Goal: Task Accomplishment & Management: Manage account settings

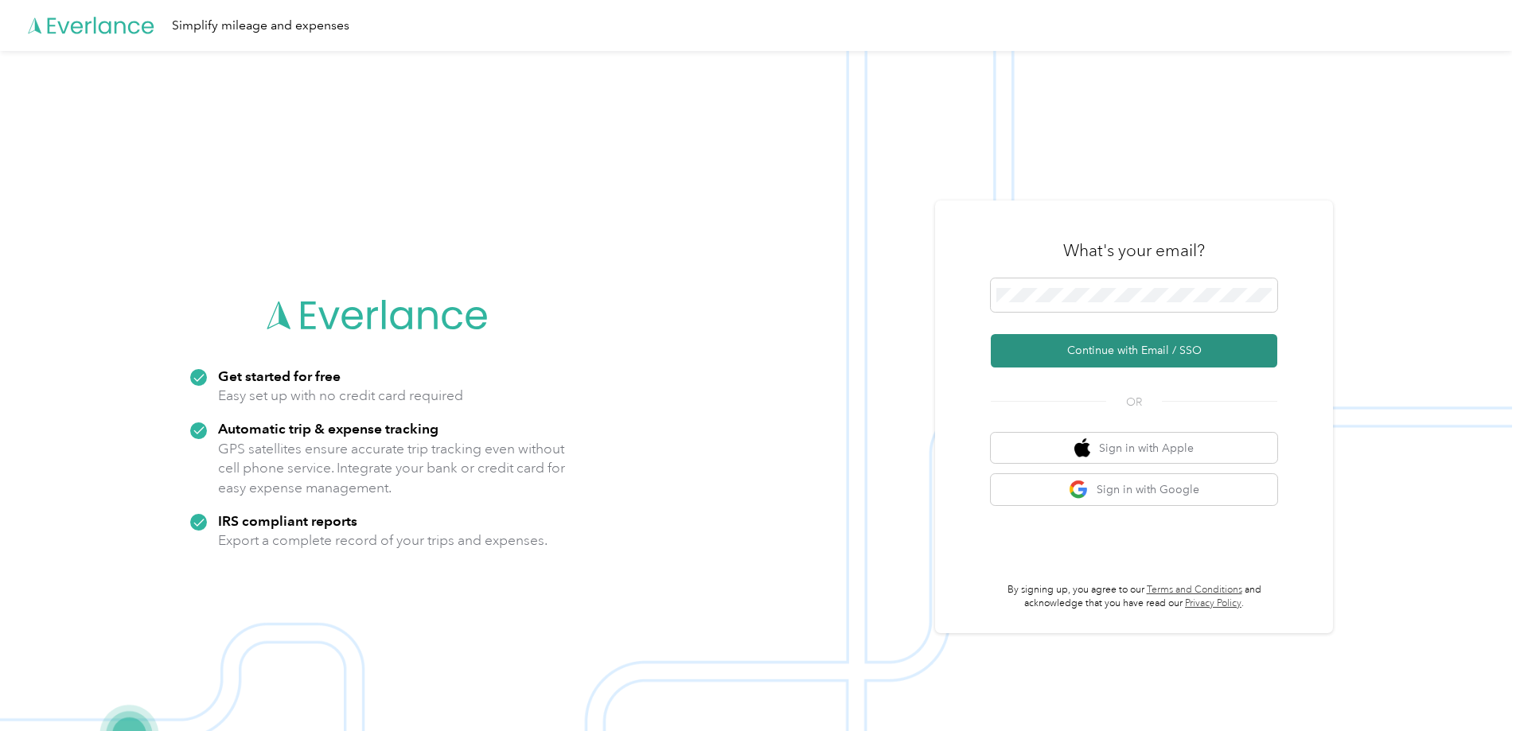
click at [1060, 353] on button "Continue with Email / SSO" at bounding box center [1134, 350] width 287 height 33
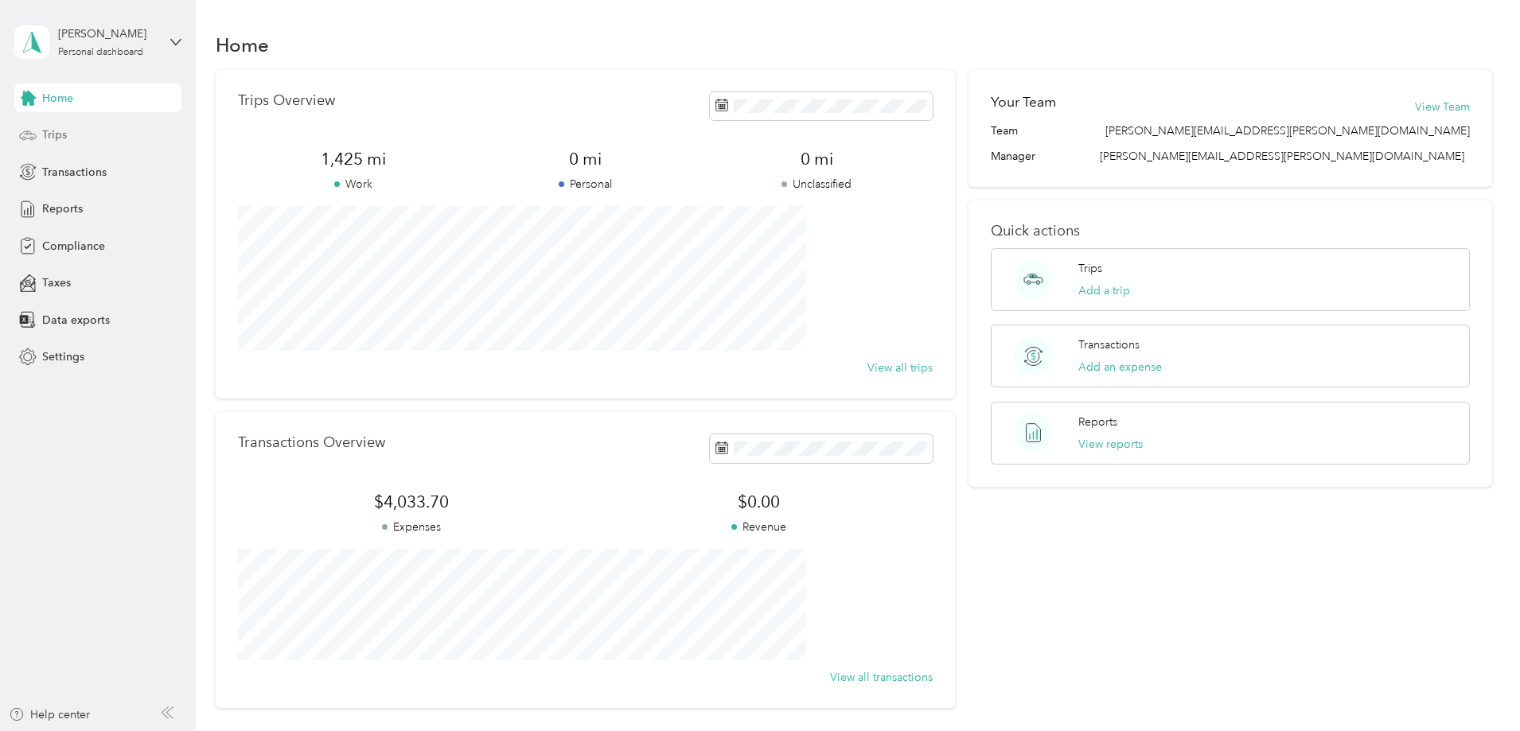
click at [51, 139] on span "Trips" at bounding box center [54, 135] width 25 height 17
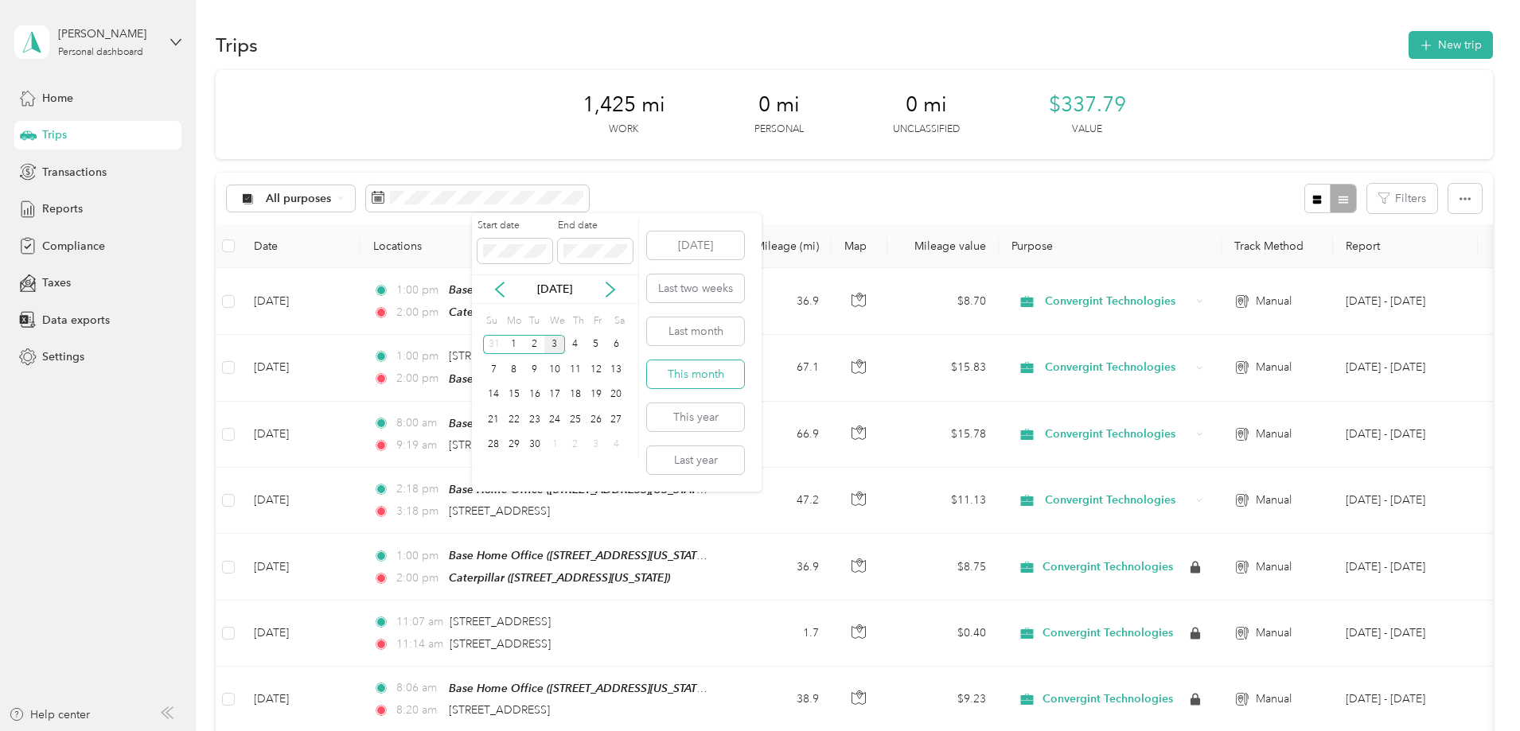
click at [672, 376] on button "This month" at bounding box center [695, 375] width 97 height 28
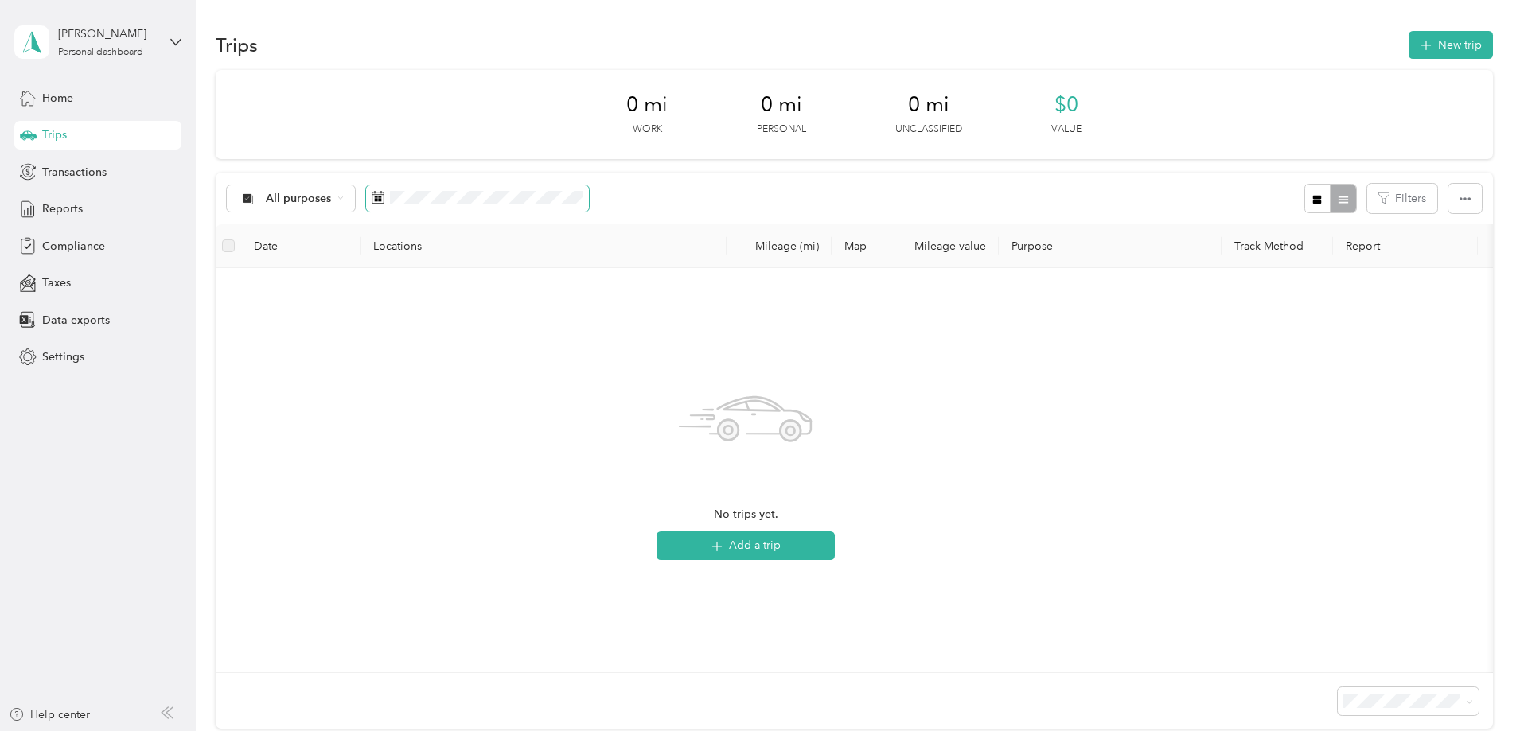
click at [573, 205] on span at bounding box center [477, 198] width 223 height 27
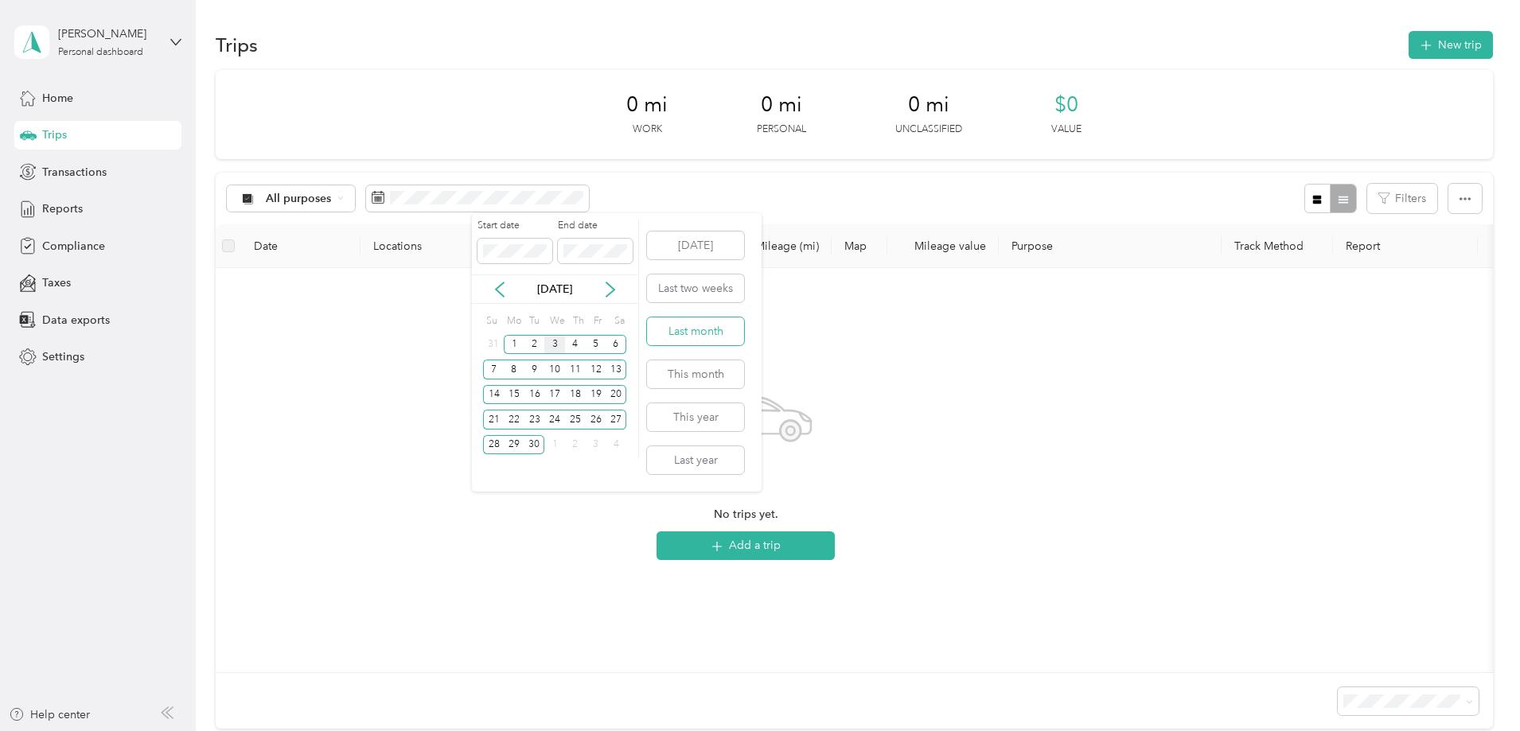
click at [681, 329] on button "Last month" at bounding box center [695, 332] width 97 height 28
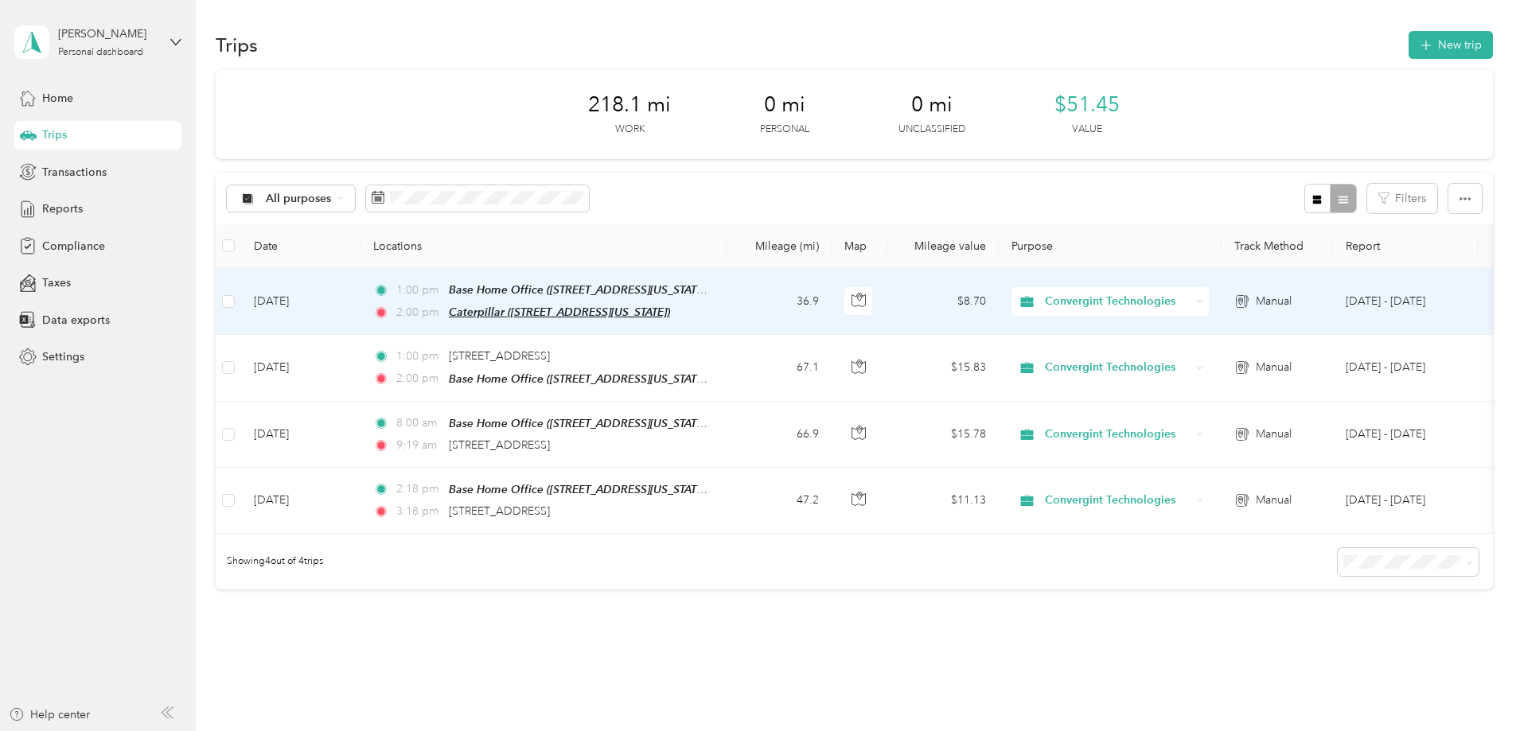
click at [622, 313] on span "Caterpillar ([STREET_ADDRESS][US_STATE])" at bounding box center [559, 312] width 221 height 13
click at [610, 278] on button "Edit Place" at bounding box center [605, 273] width 91 height 28
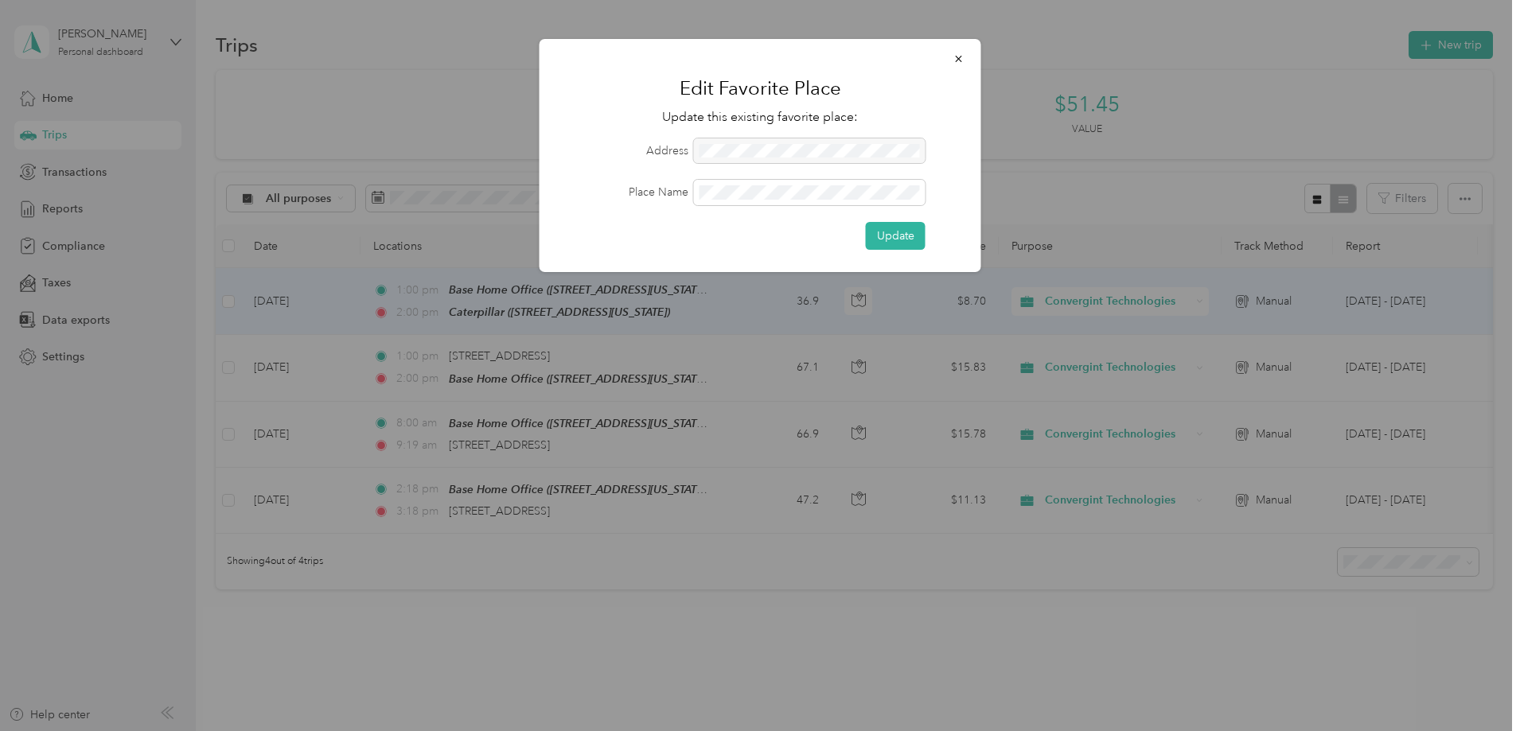
click at [751, 147] on div at bounding box center [810, 150] width 232 height 25
click at [962, 55] on icon "button" at bounding box center [959, 58] width 11 height 11
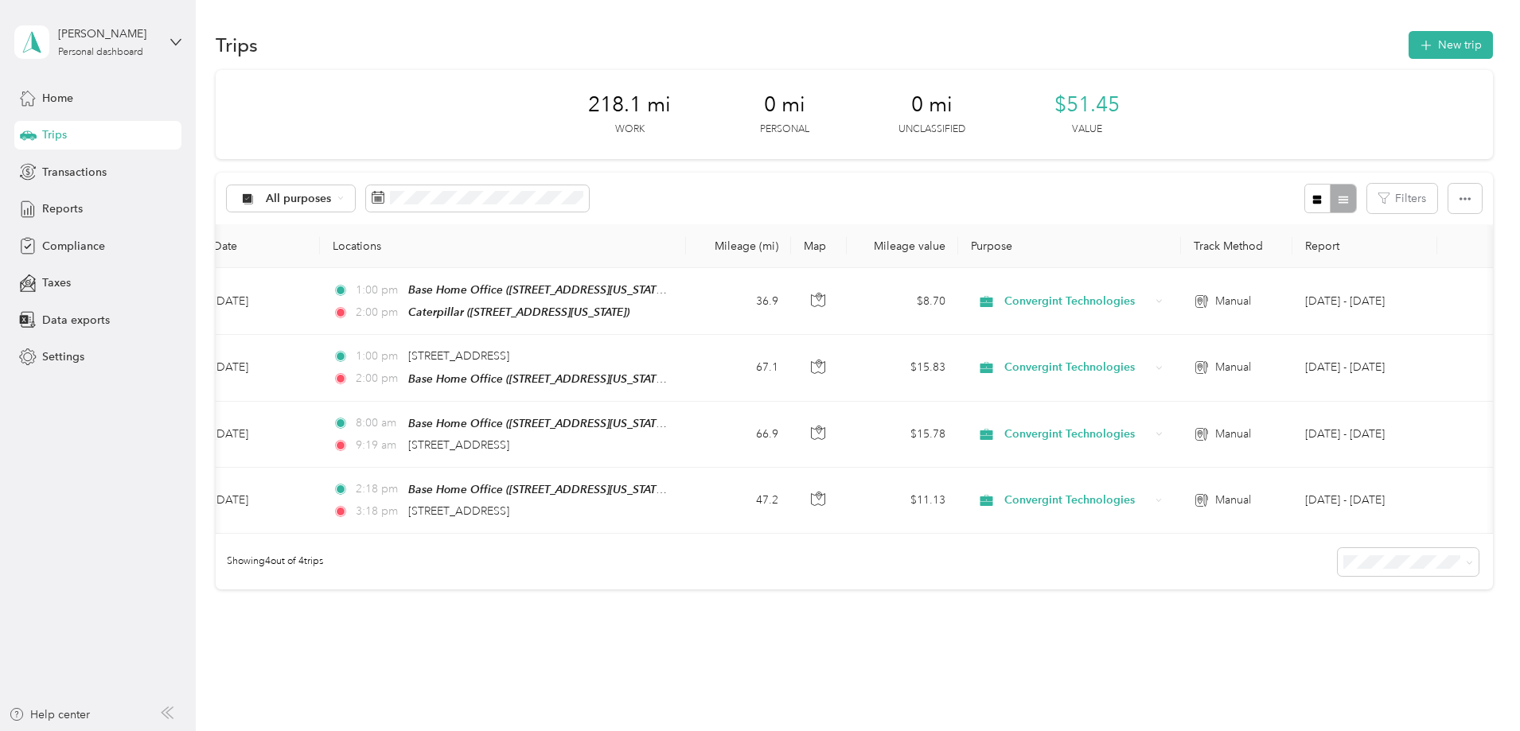
scroll to position [0, 257]
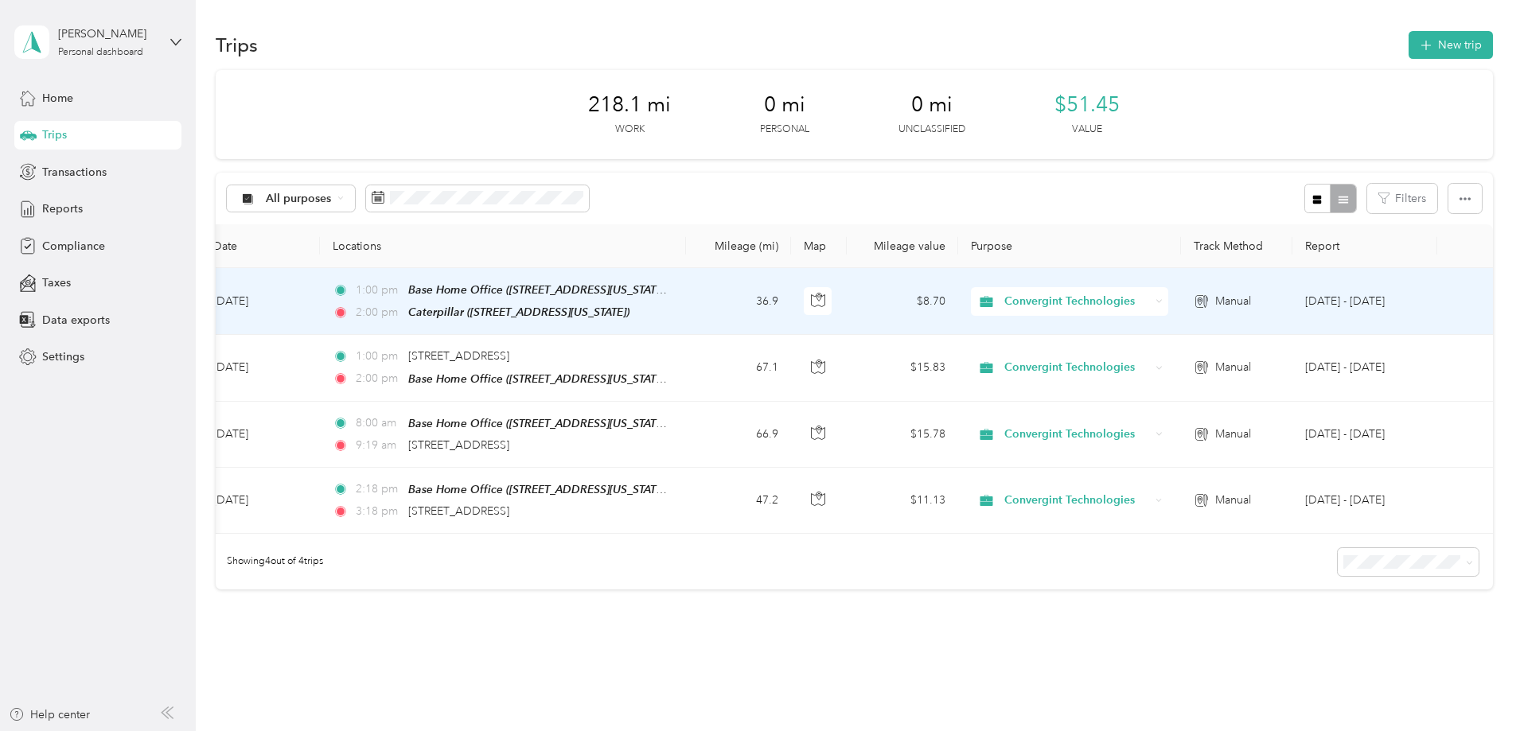
click at [1215, 300] on span "Manual" at bounding box center [1233, 302] width 36 height 18
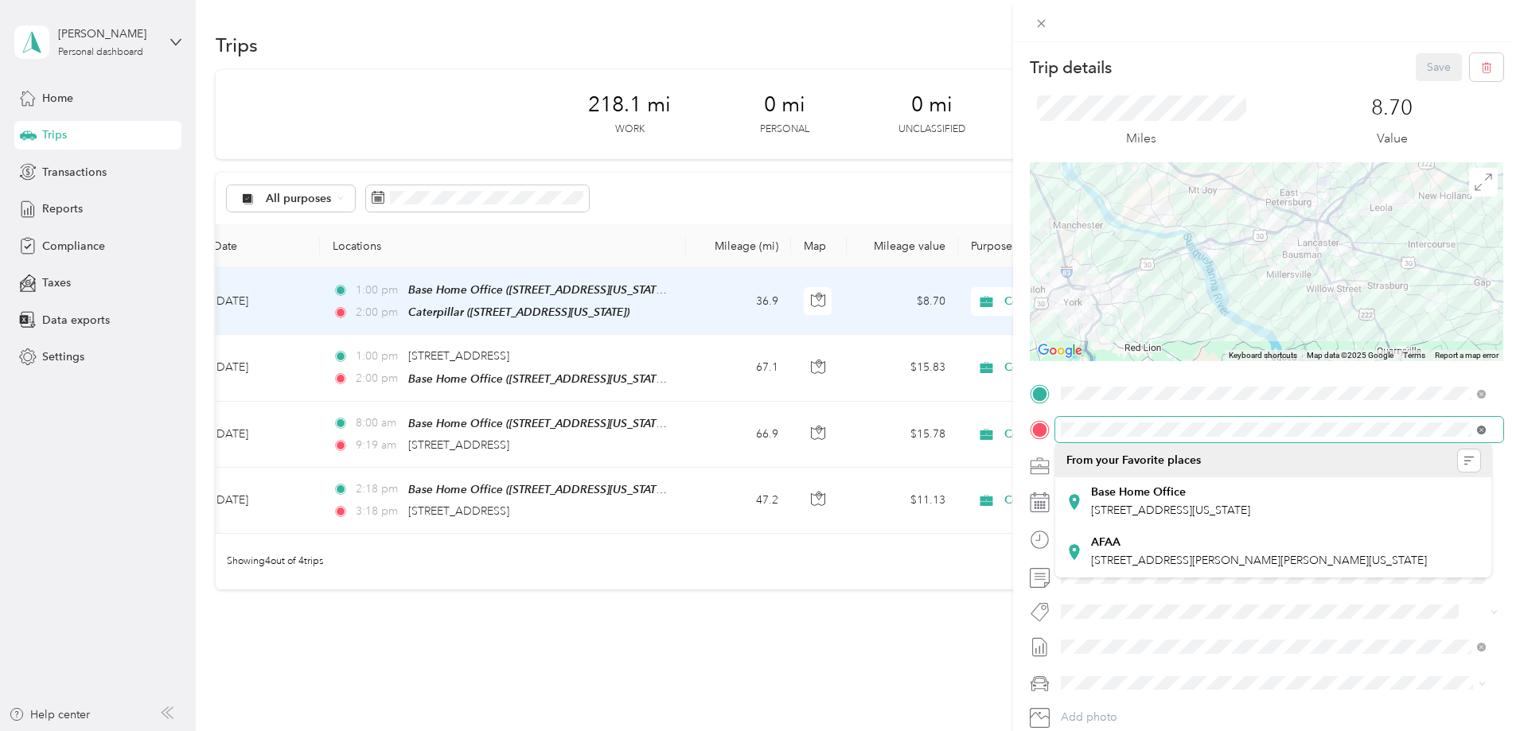
click at [1480, 428] on icon at bounding box center [1481, 430] width 9 height 9
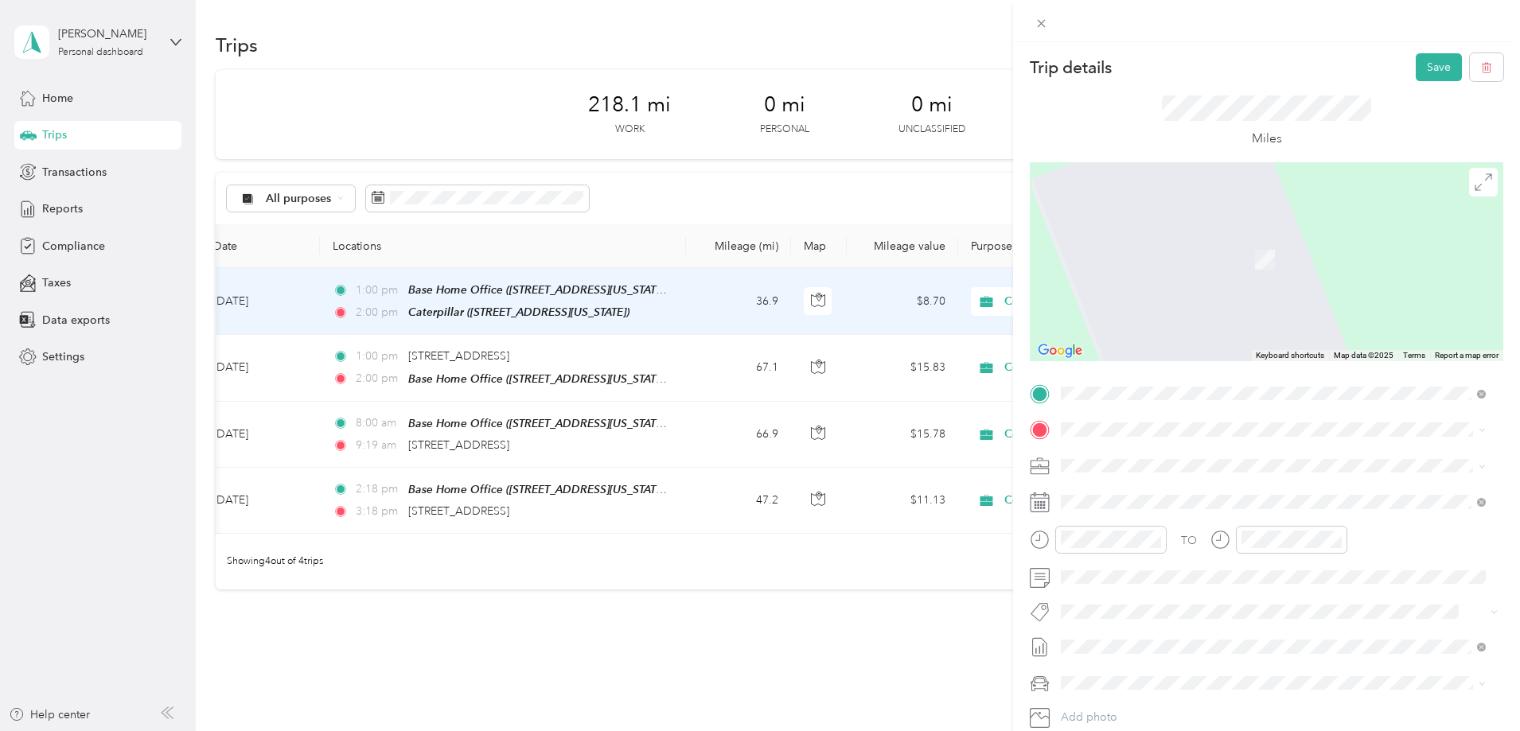
drag, startPoint x: 915, startPoint y: 538, endPoint x: 813, endPoint y: 535, distance: 101.9
click at [813, 535] on div "Trip details Save This trip cannot be edited because it is either under review,…" at bounding box center [760, 365] width 1520 height 731
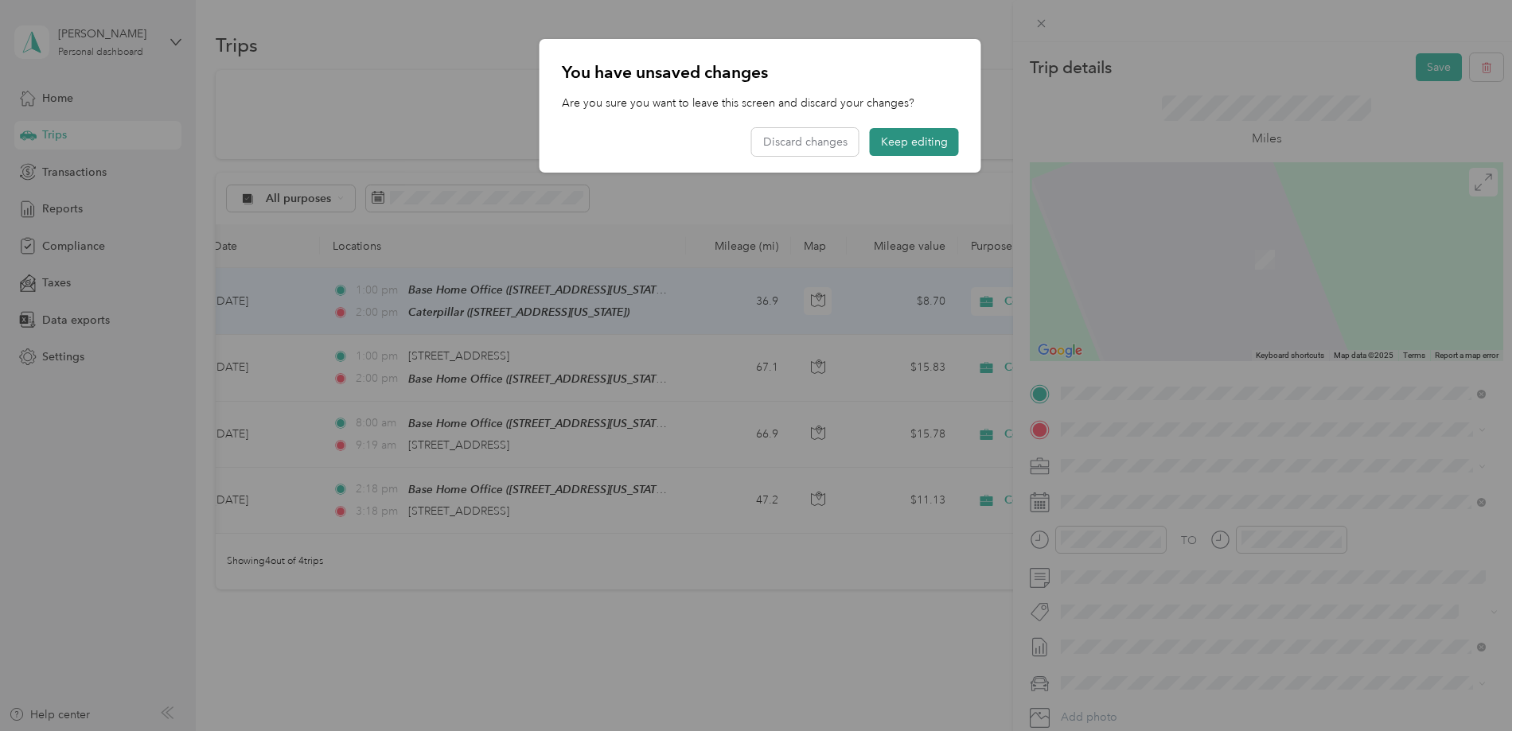
click at [901, 146] on button "Keep editing" at bounding box center [914, 142] width 89 height 28
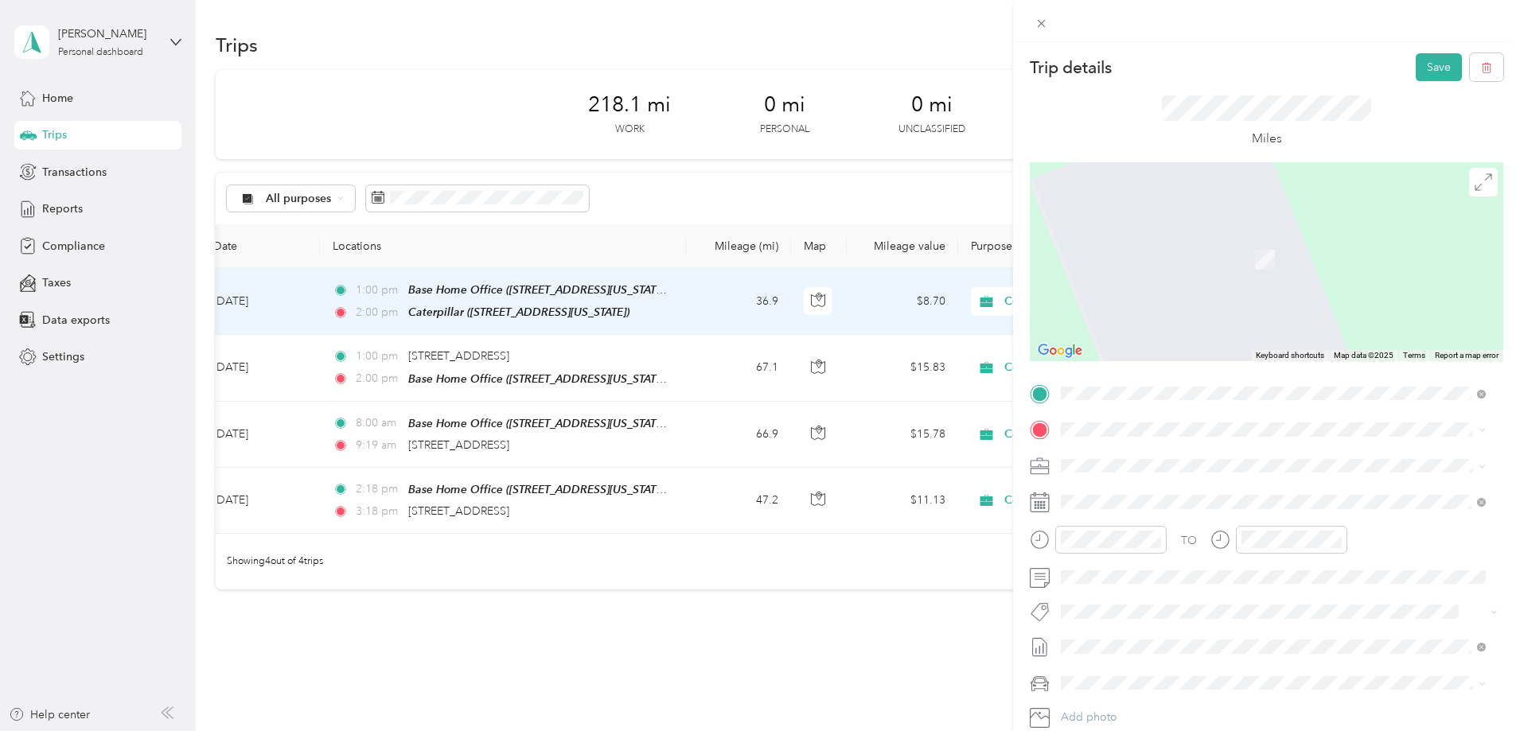
click at [1145, 487] on span "[STREET_ADDRESS][US_STATE]" at bounding box center [1170, 487] width 159 height 14
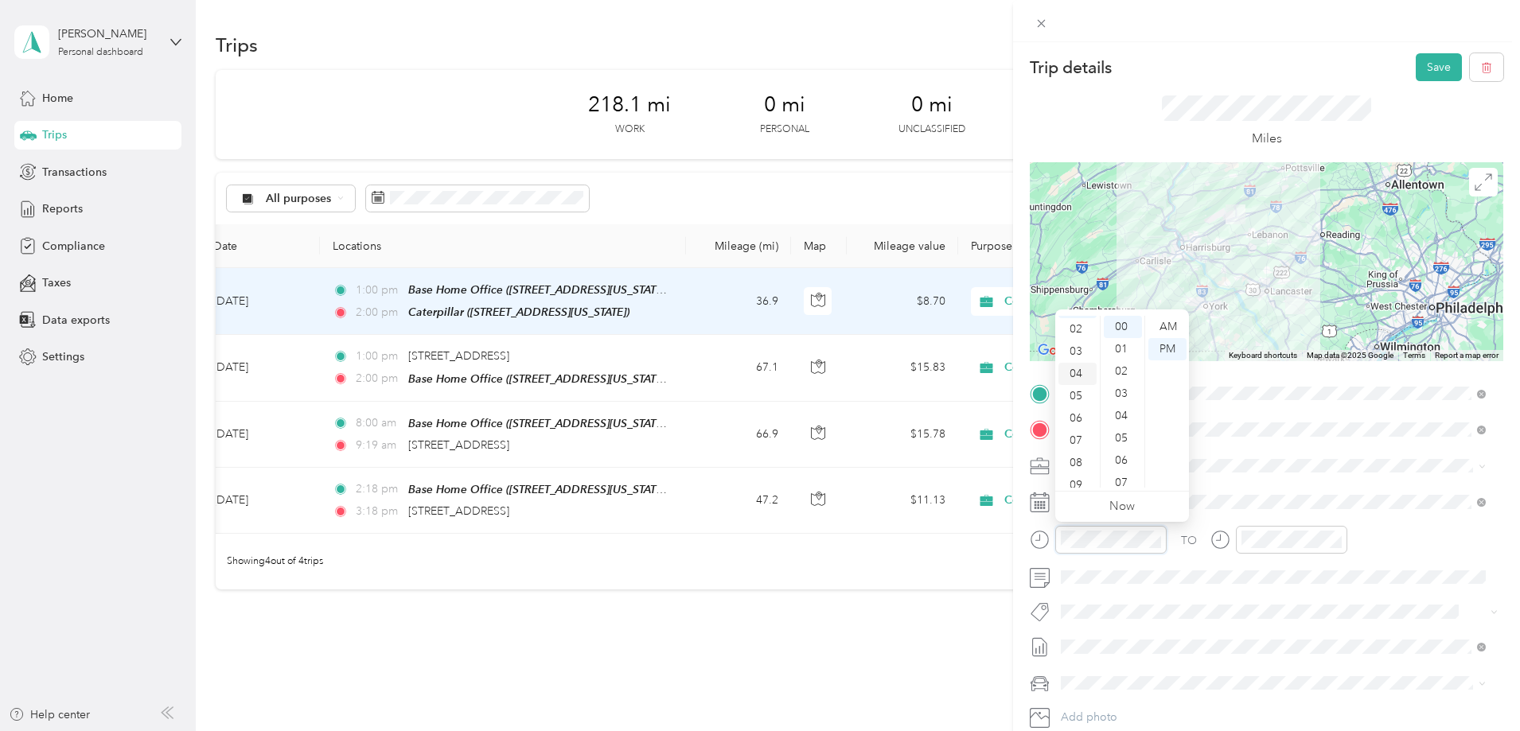
scroll to position [80, 0]
click at [1079, 400] on div "07" at bounding box center [1078, 403] width 38 height 22
click at [1161, 326] on div "AM" at bounding box center [1168, 327] width 38 height 22
click at [1167, 326] on div "AM" at bounding box center [1168, 327] width 38 height 22
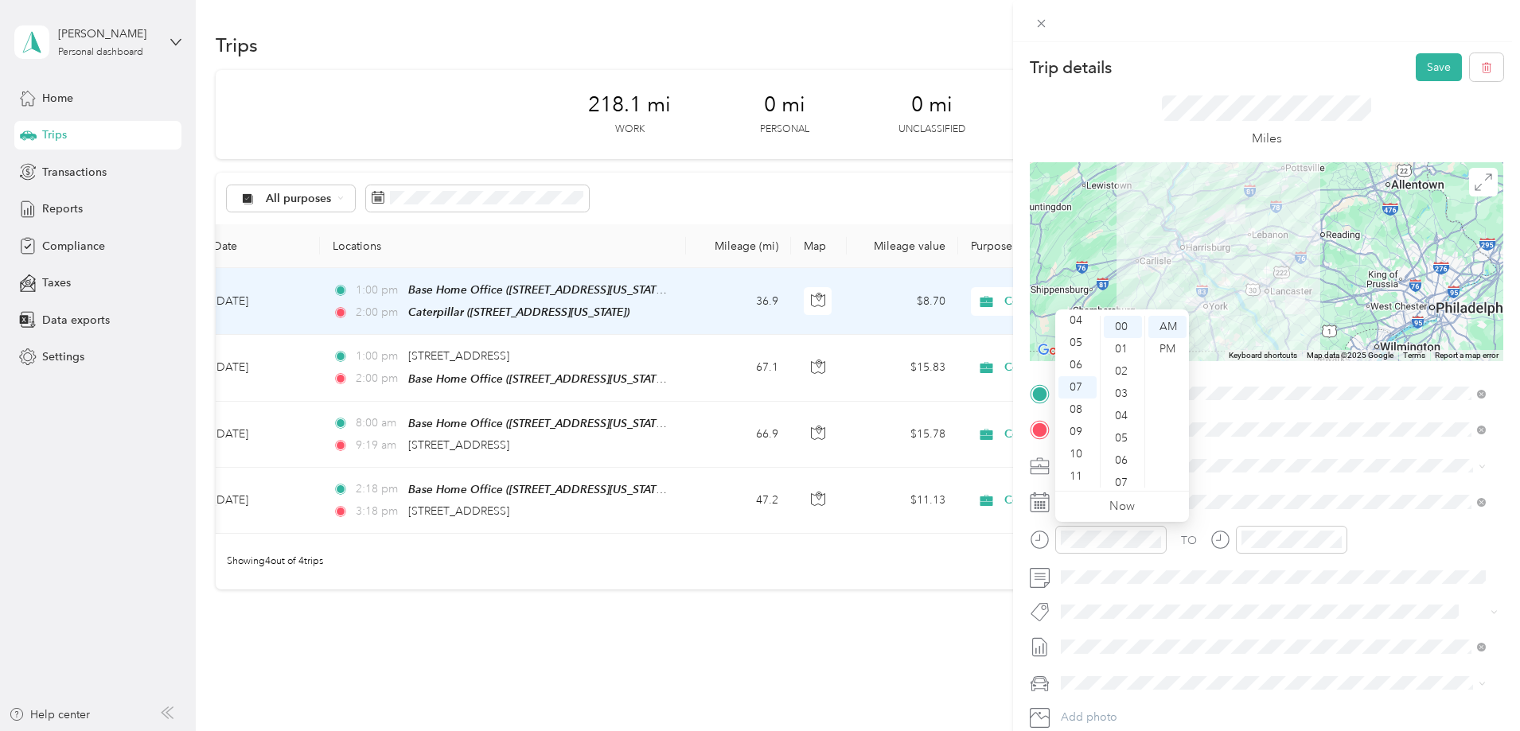
click at [1186, 593] on div "TO Add photo" at bounding box center [1267, 573] width 474 height 384
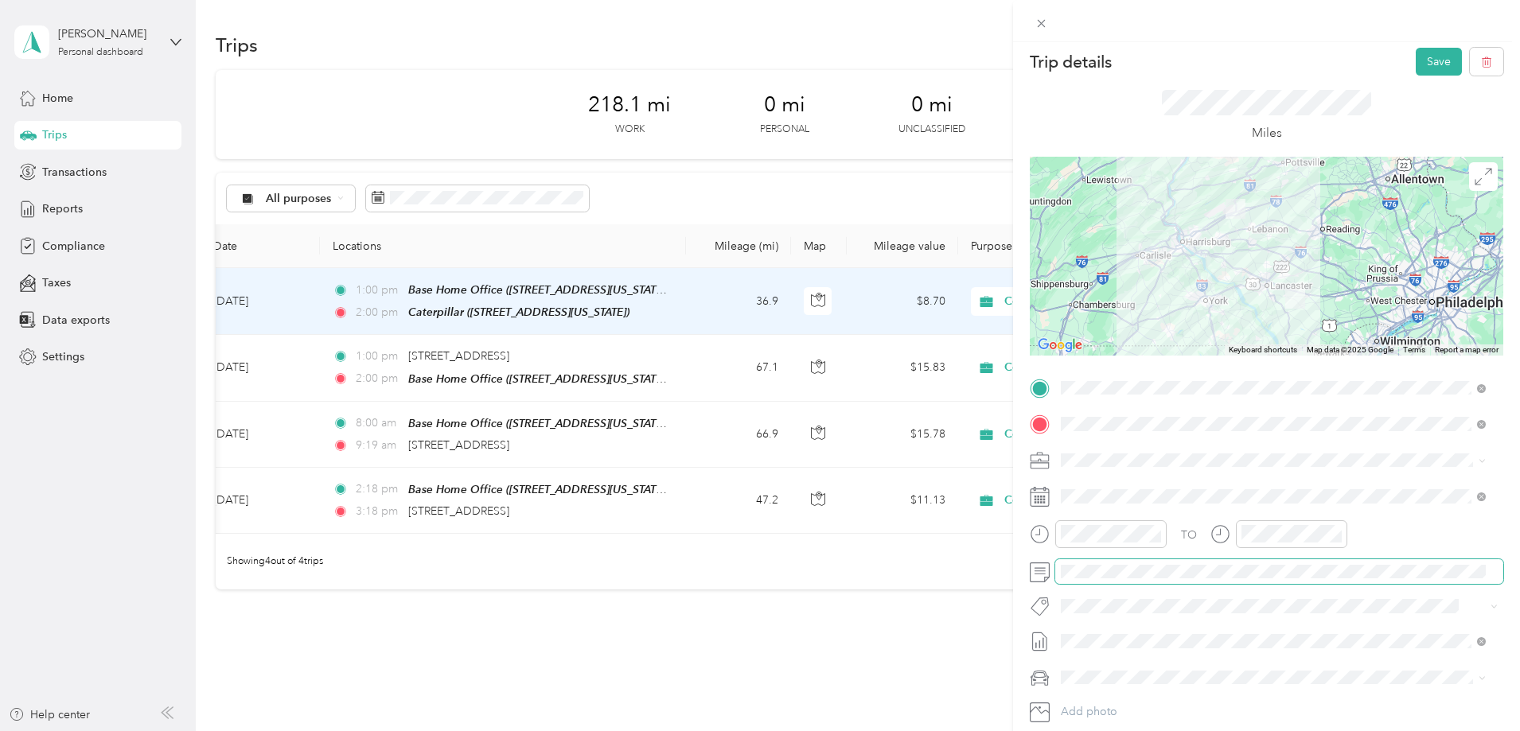
scroll to position [0, 0]
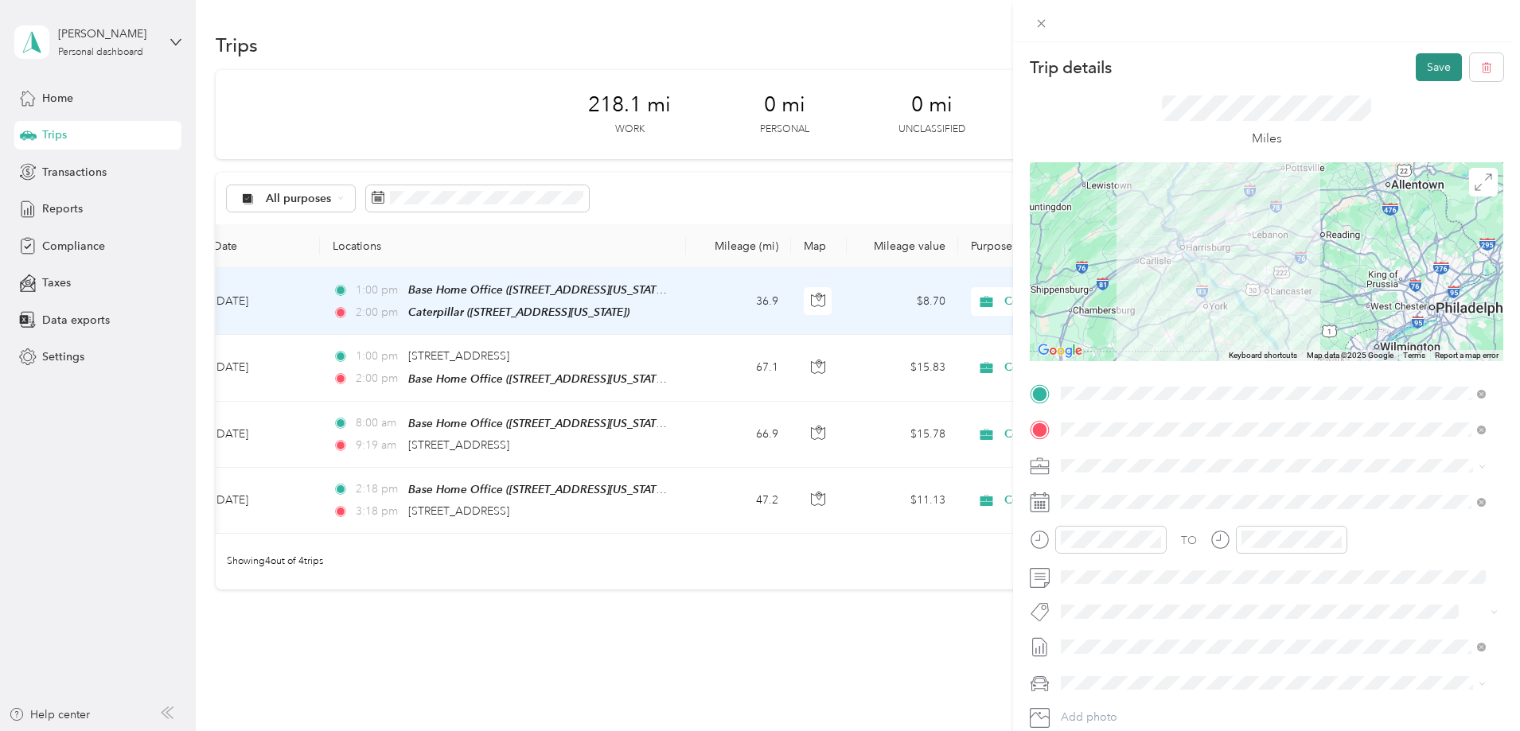
click at [1427, 67] on button "Save" at bounding box center [1439, 67] width 46 height 28
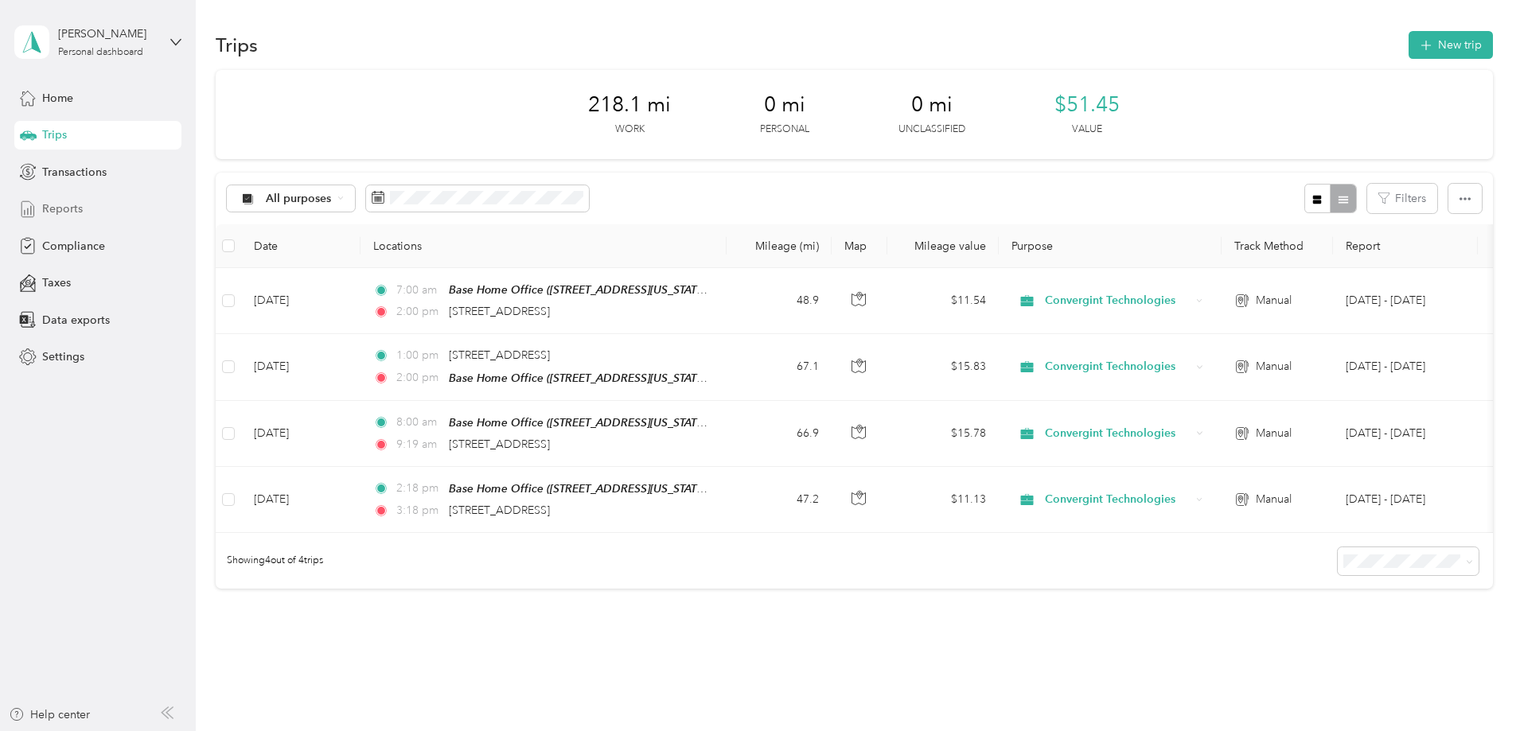
click at [53, 207] on span "Reports" at bounding box center [62, 209] width 41 height 17
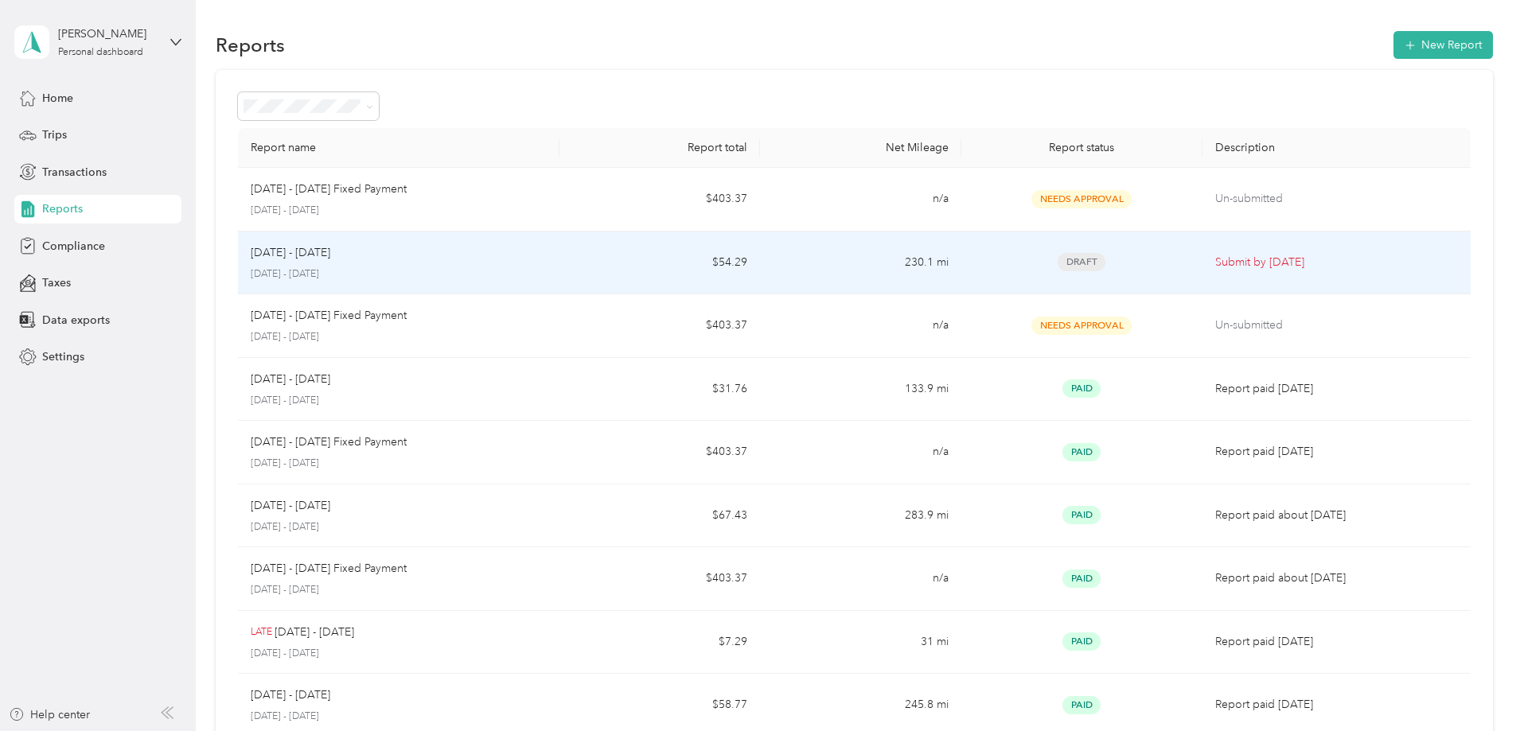
click at [1215, 267] on p "Submit by [DATE]" at bounding box center [1336, 263] width 243 height 18
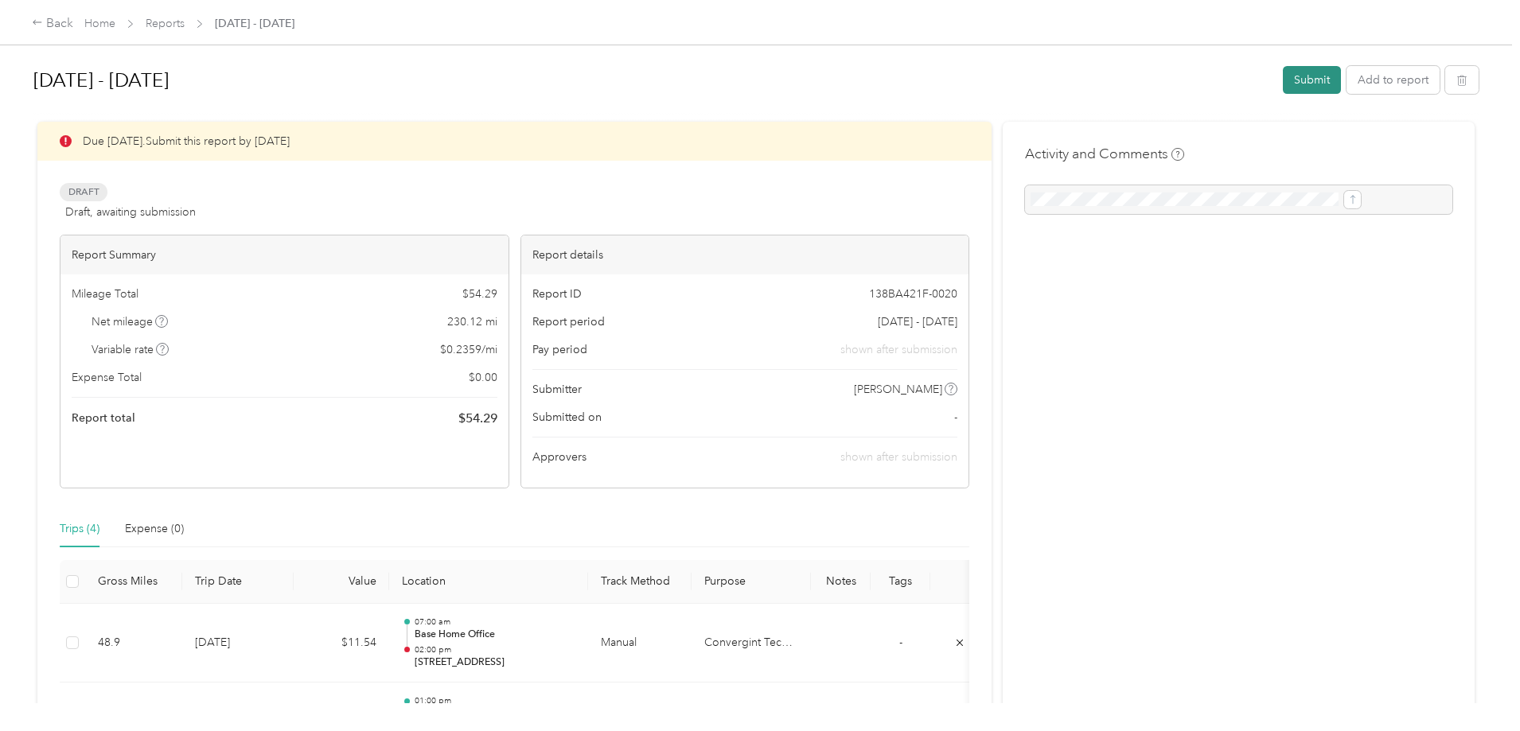
click at [1283, 80] on button "Submit" at bounding box center [1312, 80] width 58 height 28
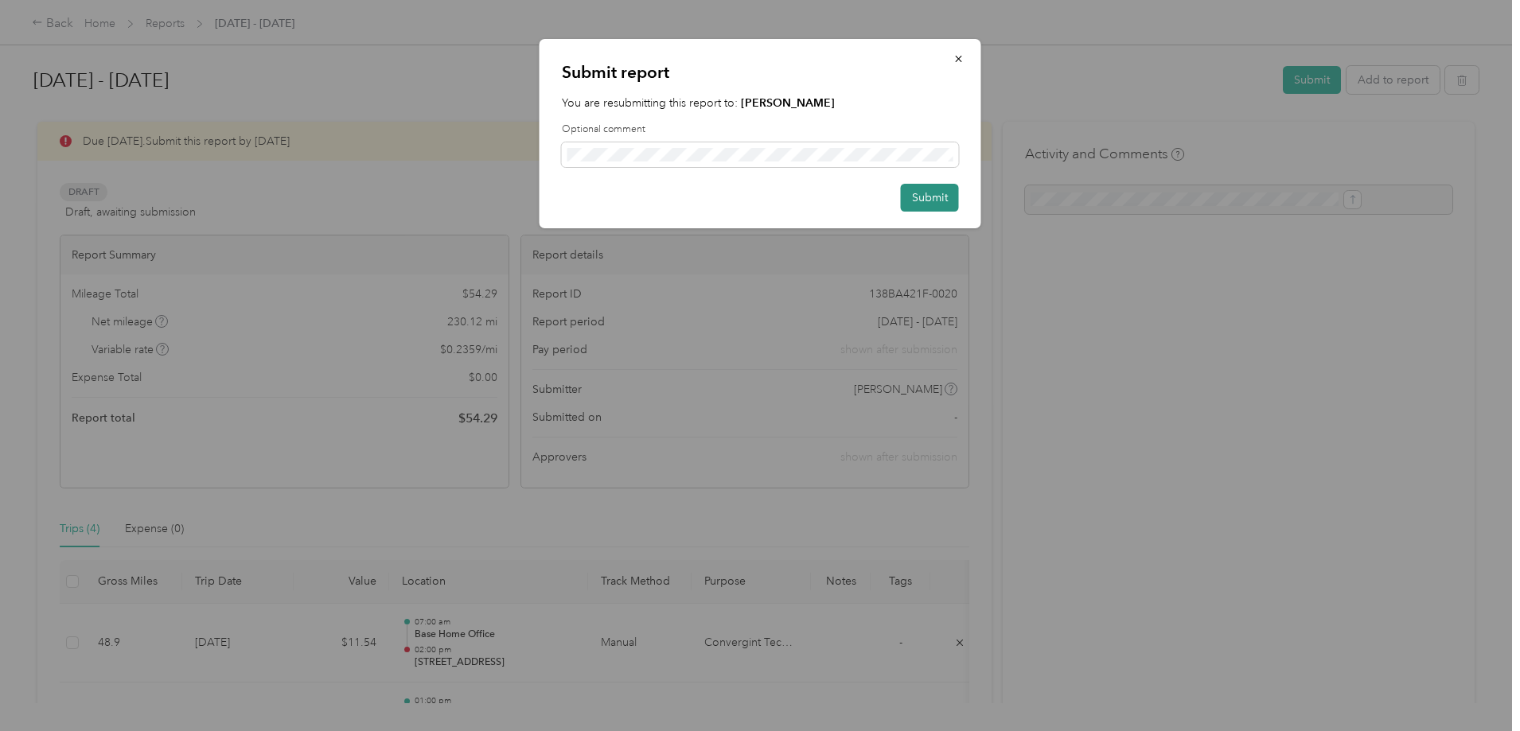
click at [951, 201] on button "Submit" at bounding box center [930, 198] width 58 height 28
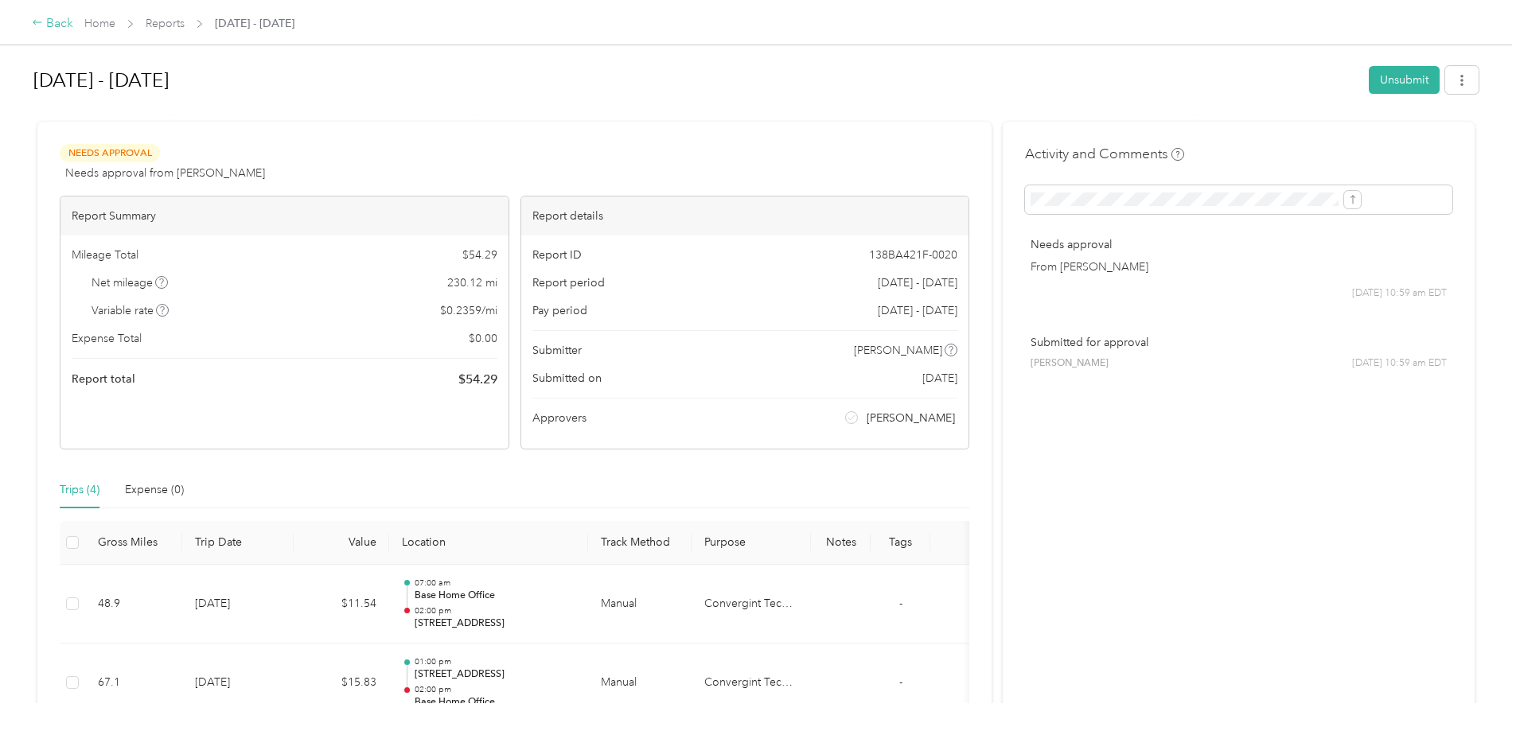
click at [73, 27] on div "Back" at bounding box center [52, 23] width 41 height 19
